Goal: Navigation & Orientation: Understand site structure

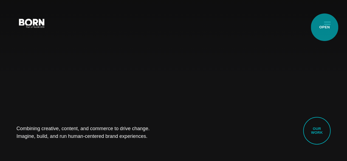
click at [325, 27] on button "Primary Menu" at bounding box center [327, 23] width 13 height 12
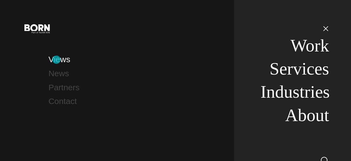
click at [57, 60] on link "Views" at bounding box center [60, 59] width 22 height 9
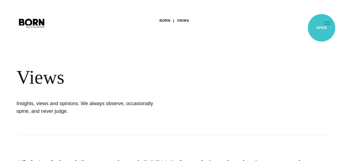
click at [322, 28] on button "Primary Menu" at bounding box center [327, 23] width 13 height 12
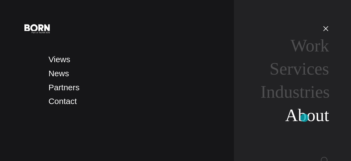
click at [305, 117] on link "About" at bounding box center [307, 114] width 44 height 19
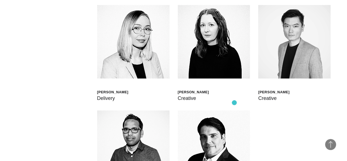
scroll to position [1266, 0]
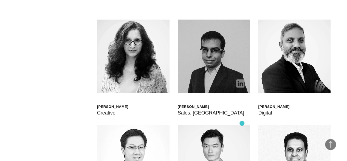
scroll to position [1252, 0]
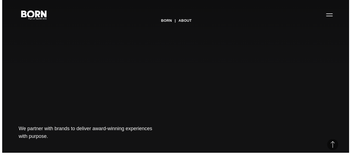
scroll to position [0, 0]
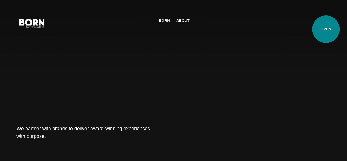
click at [326, 29] on button "Primary Menu" at bounding box center [327, 23] width 13 height 12
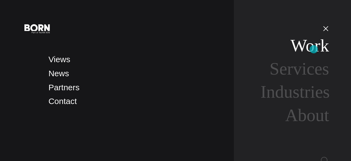
click at [314, 49] on link "Work" at bounding box center [310, 45] width 39 height 19
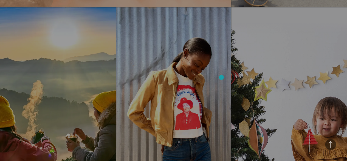
scroll to position [527, 0]
